Goal: Task Accomplishment & Management: Manage account settings

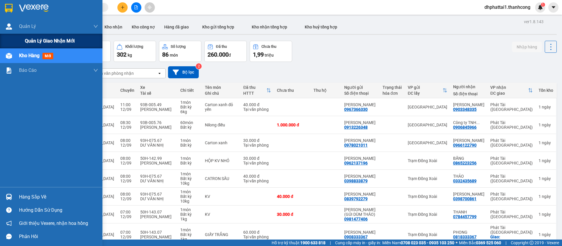
click at [39, 39] on span "Quản lý giao nhận mới" at bounding box center [50, 40] width 50 height 7
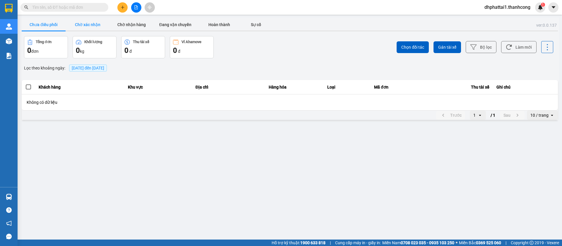
click at [88, 20] on button "Chờ xác nhận" at bounding box center [88, 25] width 44 height 12
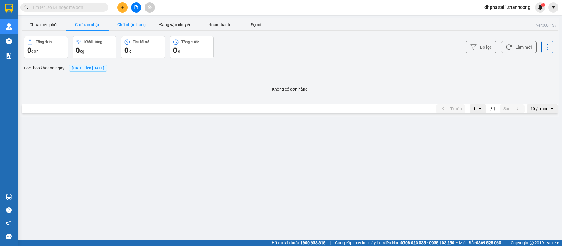
click at [129, 21] on button "Chờ nhận hàng" at bounding box center [132, 25] width 44 height 12
click at [179, 26] on button "Đang vận chuyển" at bounding box center [175, 25] width 44 height 12
click at [121, 6] on icon "plus" at bounding box center [123, 7] width 4 height 4
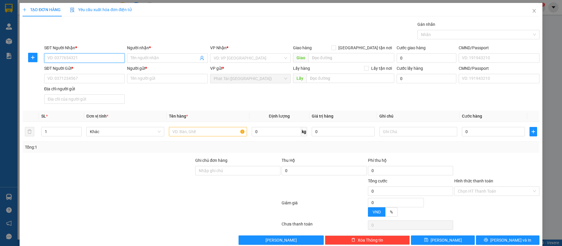
paste input "0908.739.792"
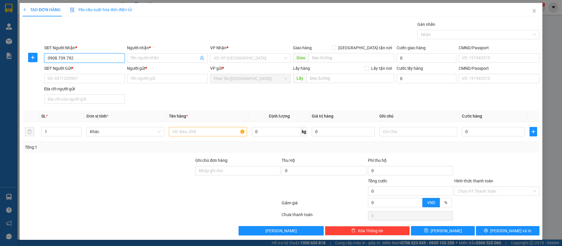
click at [65, 59] on input "0908.739.792" at bounding box center [84, 57] width 81 height 9
click at [57, 58] on input "0908.739792" at bounding box center [84, 57] width 81 height 9
type input "0908739792"
click at [153, 55] on input "Người nhận *" at bounding box center [165, 58] width 68 height 6
paste input "ANH MẪN"
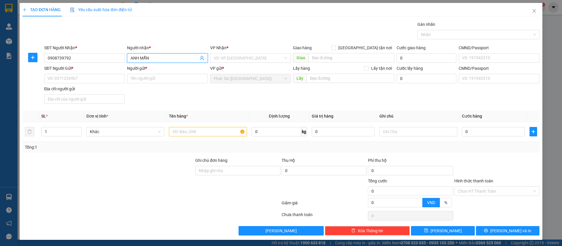
type input "ANH MẪN"
click at [78, 79] on input "SĐT Người Gửi *" at bounding box center [84, 78] width 81 height 9
paste input "0908.381.363"
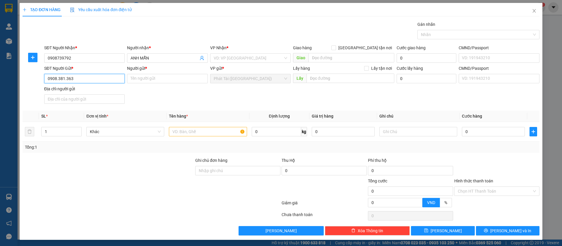
click at [65, 81] on input "0908.381.363" at bounding box center [84, 78] width 81 height 9
click at [58, 78] on input "0908.381363" at bounding box center [84, 78] width 81 height 9
type input "0908381363"
click at [131, 78] on input "Người gửi *" at bounding box center [167, 78] width 81 height 9
paste input "[GEOGRAPHIC_DATA]"
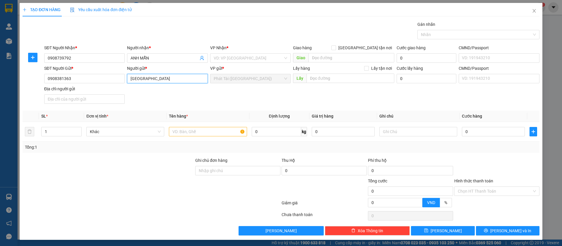
type input "[GEOGRAPHIC_DATA]"
click at [196, 131] on input "text" at bounding box center [208, 131] width 78 height 9
paste input "CATTON"
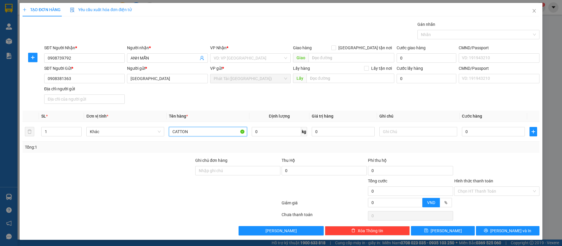
type input "CATTON"
click at [318, 59] on input "search" at bounding box center [352, 57] width 86 height 9
paste input "1551 PRĐ, null, [GEOGRAPHIC_DATA], [GEOGRAPHIC_DATA]"
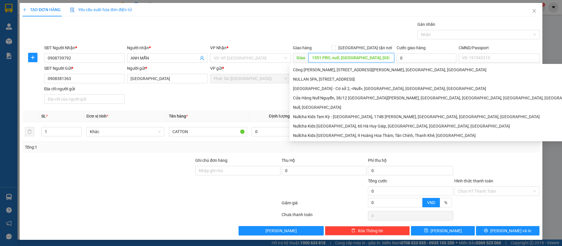
click at [338, 58] on input "1551 PRĐ, null, [GEOGRAPHIC_DATA], [GEOGRAPHIC_DATA]" at bounding box center [352, 57] width 86 height 9
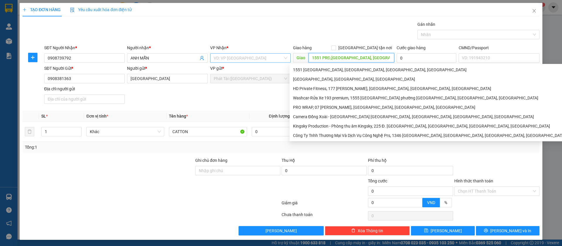
type input "1551 PRĐ,[GEOGRAPHIC_DATA], [GEOGRAPHIC_DATA]"
click at [232, 60] on input "search" at bounding box center [248, 58] width 69 height 9
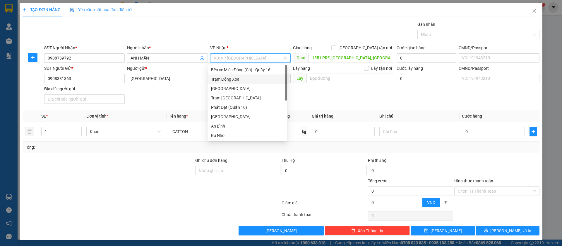
click at [236, 80] on div "Trạm Đồng Xoài" at bounding box center [247, 79] width 73 height 6
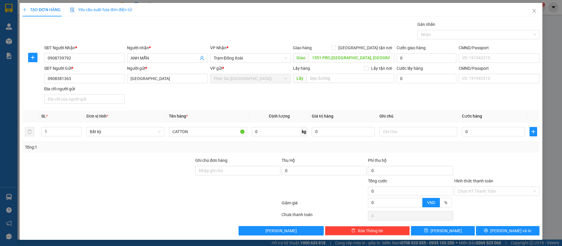
click at [232, 95] on div "SĐT Người Gửi * 0908381363 Người gửi * JAPAN VP gửi * Phát Tài ([GEOGRAPHIC_DAT…" at bounding box center [292, 85] width 498 height 41
click at [259, 128] on input "0" at bounding box center [276, 131] width 49 height 9
type input "6"
click at [257, 148] on div "Tổng: 1" at bounding box center [281, 147] width 512 height 6
type input "40.000"
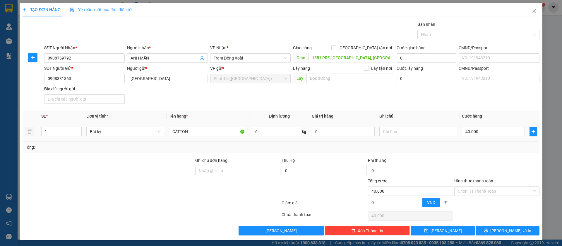
type input "40.000"
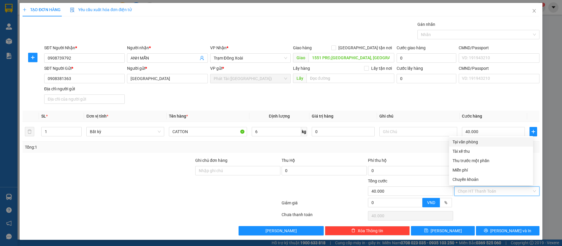
click at [467, 188] on input "Hình thức thanh toán" at bounding box center [495, 191] width 74 height 9
click at [466, 140] on div "Tại văn phòng" at bounding box center [491, 141] width 77 height 6
type input "0"
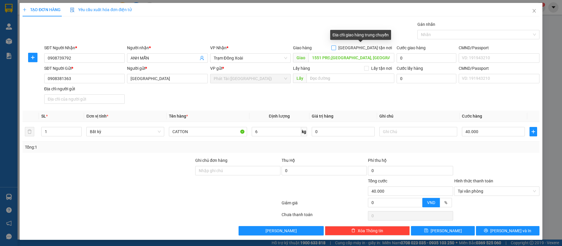
click at [336, 47] on span at bounding box center [333, 47] width 5 height 5
click at [336, 47] on input "[GEOGRAPHIC_DATA] tận nơi" at bounding box center [333, 47] width 4 height 4
checkbox input "true"
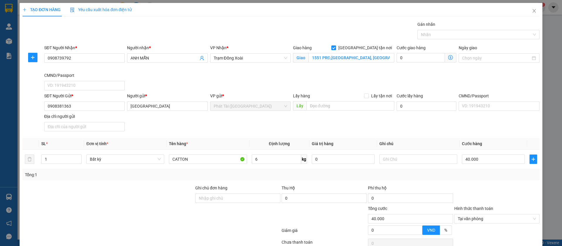
scroll to position [28, 0]
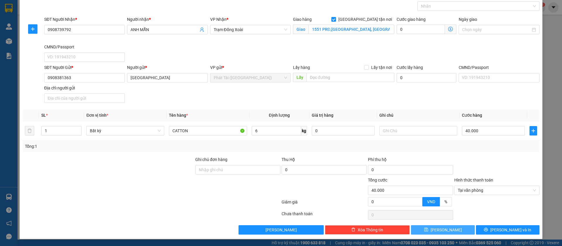
click at [431, 230] on button "[PERSON_NAME]" at bounding box center [443, 229] width 64 height 9
checkbox input "false"
type input "0"
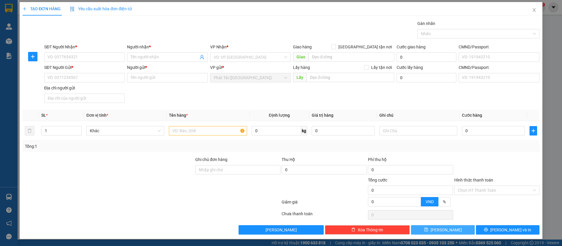
scroll to position [0, 0]
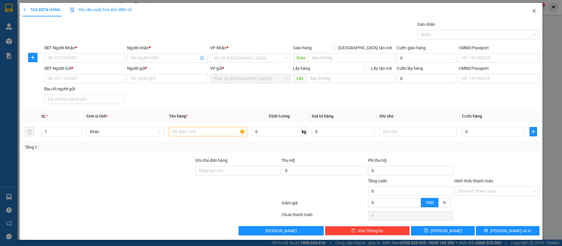
click at [531, 11] on span "Close" at bounding box center [534, 11] width 16 height 16
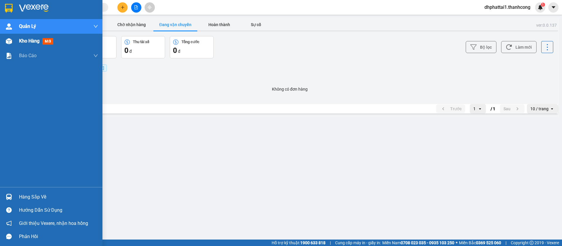
click at [10, 39] on img at bounding box center [9, 41] width 6 height 6
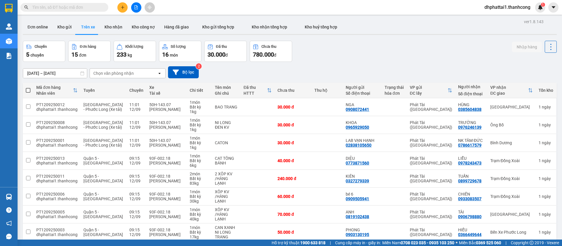
click at [143, 70] on div "Chọn văn phòng nhận" at bounding box center [123, 73] width 67 height 9
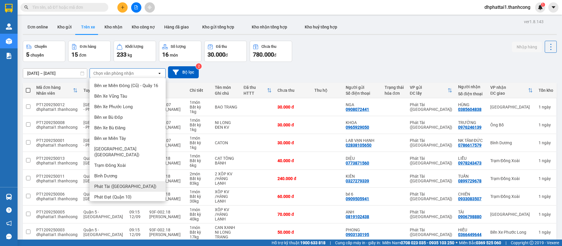
click at [115, 186] on span "Phát Tài ([GEOGRAPHIC_DATA])" at bounding box center [125, 186] width 62 height 6
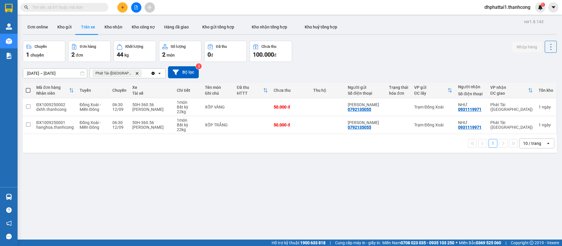
click at [128, 193] on div "ver 1.8.143 Đơn online Kho gửi Trên xe Kho nhận Kho công nợ Hàng đã giao Kho gử…" at bounding box center [289, 141] width 539 height 246
click at [118, 30] on button "Kho nhận" at bounding box center [113, 27] width 27 height 14
type input "[DATE] – [DATE]"
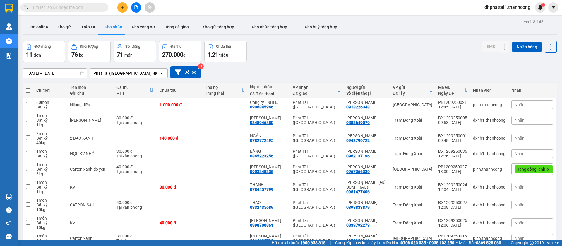
click at [29, 91] on span at bounding box center [28, 90] width 5 height 5
click at [28, 87] on input "checkbox" at bounding box center [28, 87] width 0 height 0
checkbox input "true"
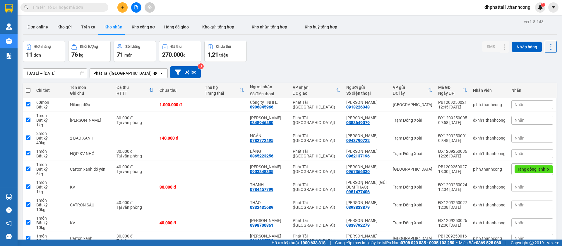
checkbox input "true"
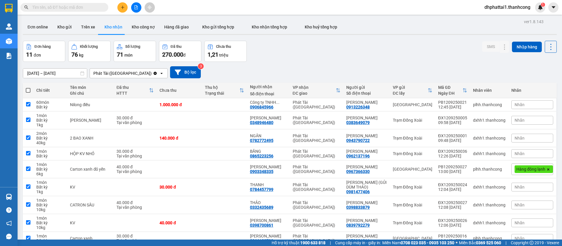
checkbox input "true"
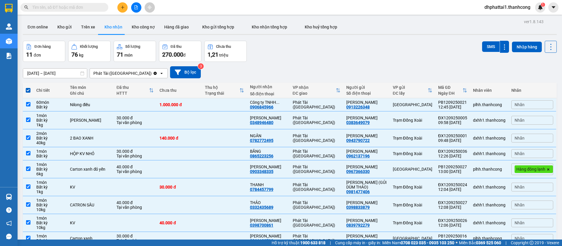
click at [29, 91] on span at bounding box center [28, 90] width 5 height 5
click at [28, 87] on input "checkbox" at bounding box center [28, 87] width 0 height 0
checkbox input "false"
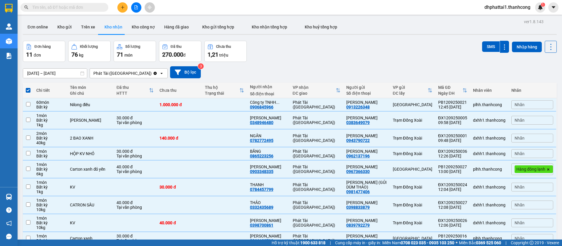
checkbox input "false"
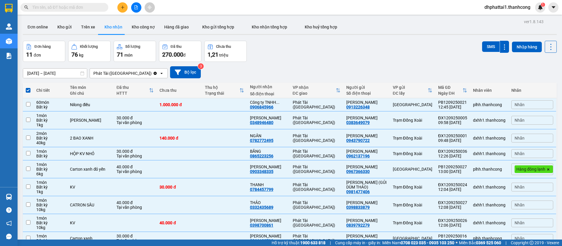
checkbox input "false"
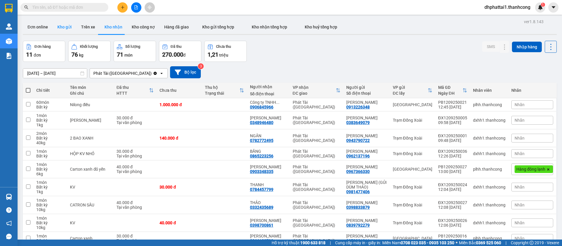
click at [69, 25] on button "Kho gửi" at bounding box center [65, 27] width 24 height 14
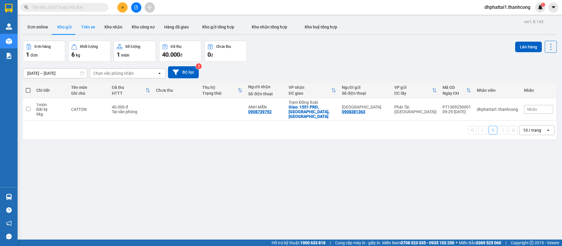
click at [84, 21] on button "Trên xe" at bounding box center [87, 27] width 23 height 14
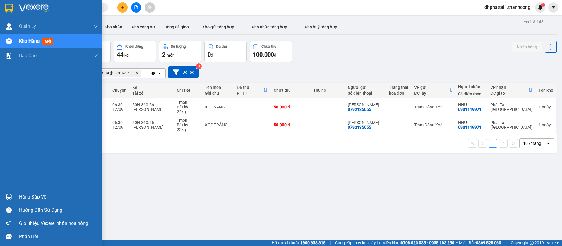
click at [8, 199] on img at bounding box center [9, 197] width 6 height 6
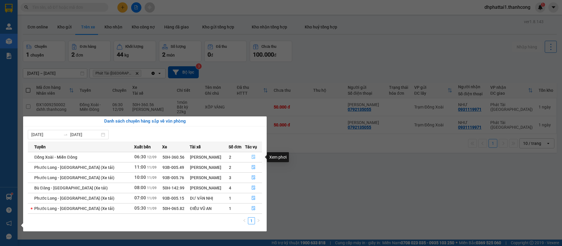
click at [254, 155] on icon "file-done" at bounding box center [254, 157] width 4 height 4
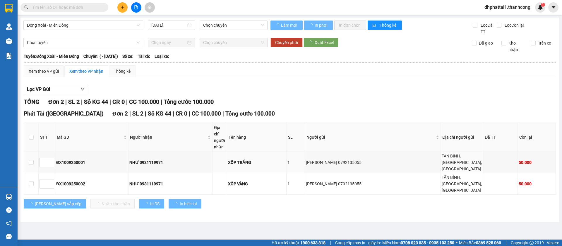
type input "[DATE]"
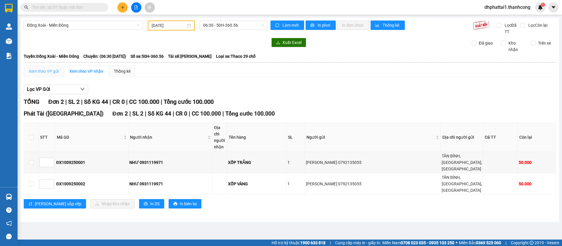
click at [53, 75] on div "Xem theo VP gửi" at bounding box center [44, 71] width 40 height 12
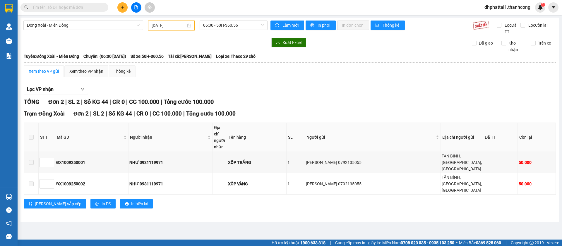
click at [32, 138] on span at bounding box center [31, 137] width 5 height 5
click at [33, 165] on span at bounding box center [31, 162] width 5 height 5
click at [31, 165] on span at bounding box center [31, 162] width 5 height 5
click at [31, 187] on label at bounding box center [31, 183] width 5 height 6
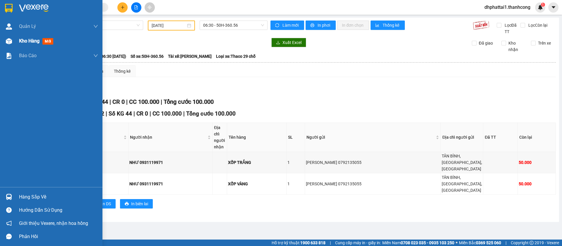
click at [28, 41] on span "Kho hàng" at bounding box center [29, 41] width 20 height 6
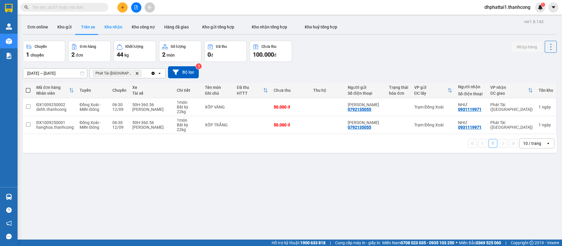
click at [117, 26] on button "Kho nhận" at bounding box center [113, 27] width 27 height 14
type input "[DATE] – [DATE]"
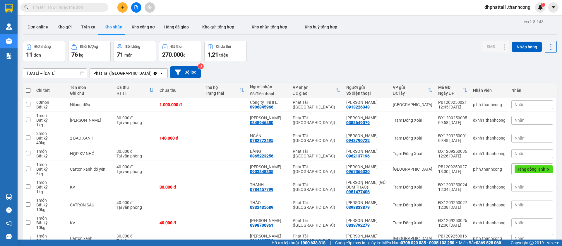
scroll to position [52, 0]
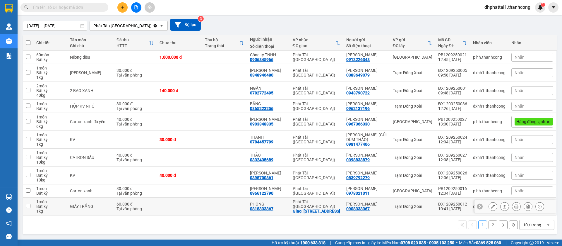
drag, startPoint x: 288, startPoint y: 204, endPoint x: 330, endPoint y: 211, distance: 41.8
click at [330, 211] on tr "1 món Bất kỳ 1 kg GIẤY TRẮNG 60.000 đ Tại văn phòng PHONG 0818333367 Phát Tài (…" at bounding box center [290, 206] width 534 height 18
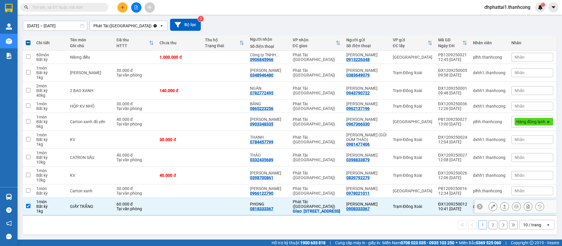
click at [332, 208] on div "Giao: [STREET_ADDRESS]" at bounding box center [317, 210] width 48 height 5
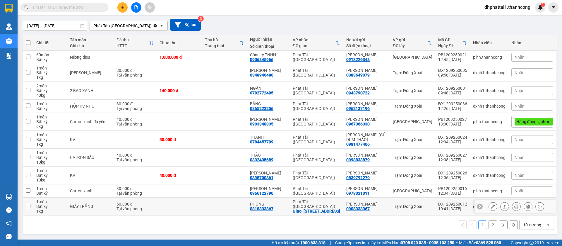
click at [282, 206] on div "PHONG" at bounding box center [268, 203] width 37 height 5
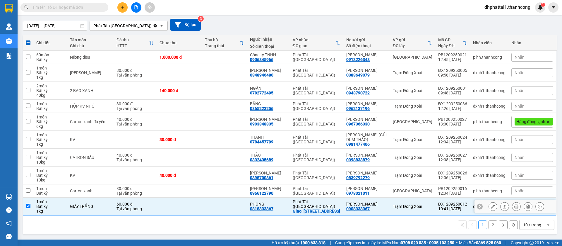
click at [297, 208] on div "Giao: [STREET_ADDRESS]" at bounding box center [317, 210] width 48 height 5
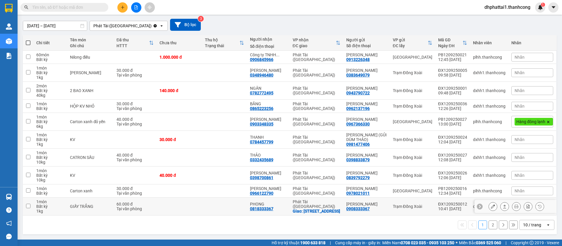
click at [297, 208] on div "Giao: [STREET_ADDRESS]" at bounding box center [317, 210] width 48 height 5
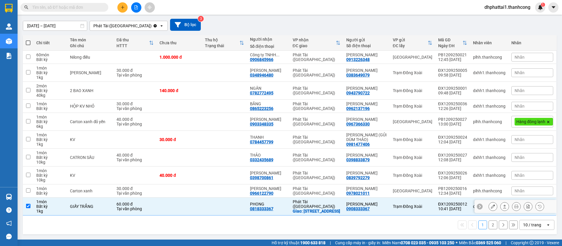
checkbox input "true"
